Goal: Check status: Check status

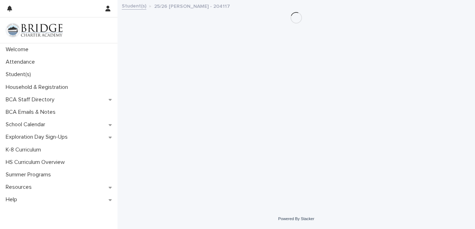
click at [30, 72] on p "Student(s)" at bounding box center [20, 74] width 34 height 7
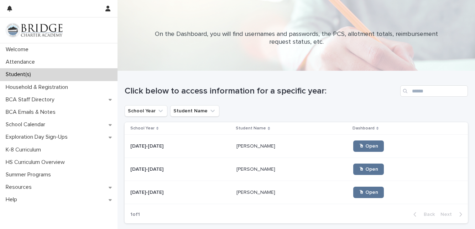
click at [264, 196] on div "[PERSON_NAME] [PERSON_NAME]" at bounding box center [291, 193] width 111 height 12
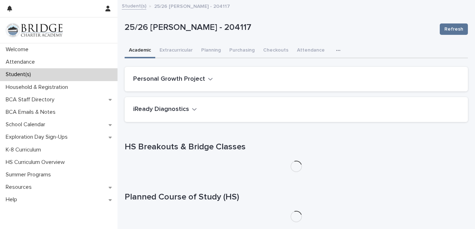
click at [249, 48] on button "Purchasing" at bounding box center [242, 50] width 34 height 15
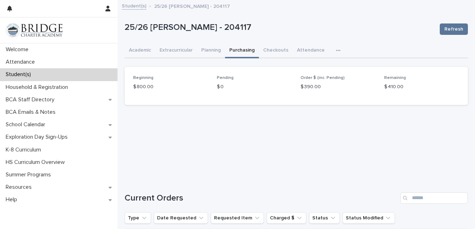
scroll to position [105, 0]
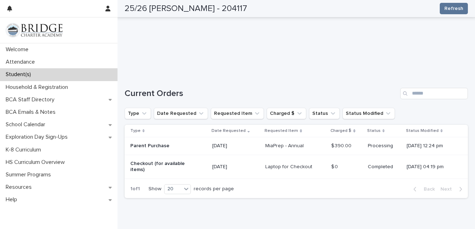
click at [377, 145] on p "Processing" at bounding box center [384, 146] width 33 height 6
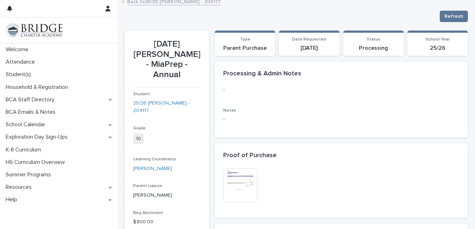
scroll to position [4, 0]
click at [241, 184] on img at bounding box center [240, 186] width 34 height 34
